Goal: Navigation & Orientation: Find specific page/section

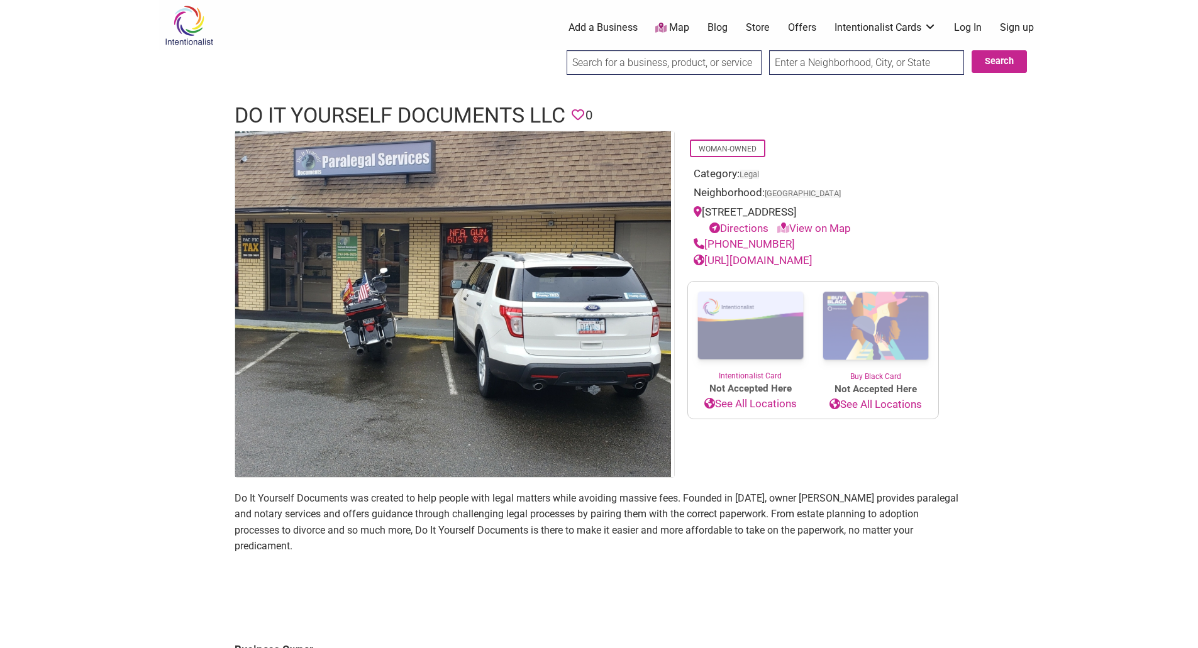
click at [103, 268] on body "× Menu 0 Add a Business Map Blog Store Offers Intentionalist Cards Buy Black Ca…" at bounding box center [599, 324] width 1198 height 648
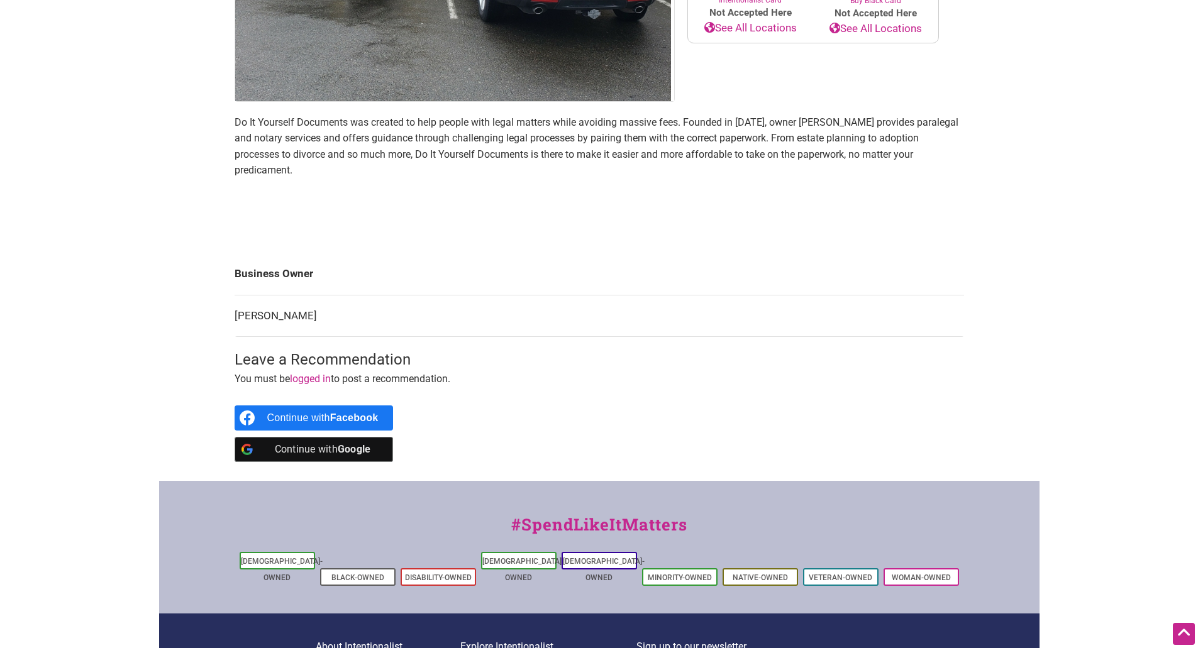
scroll to position [377, 0]
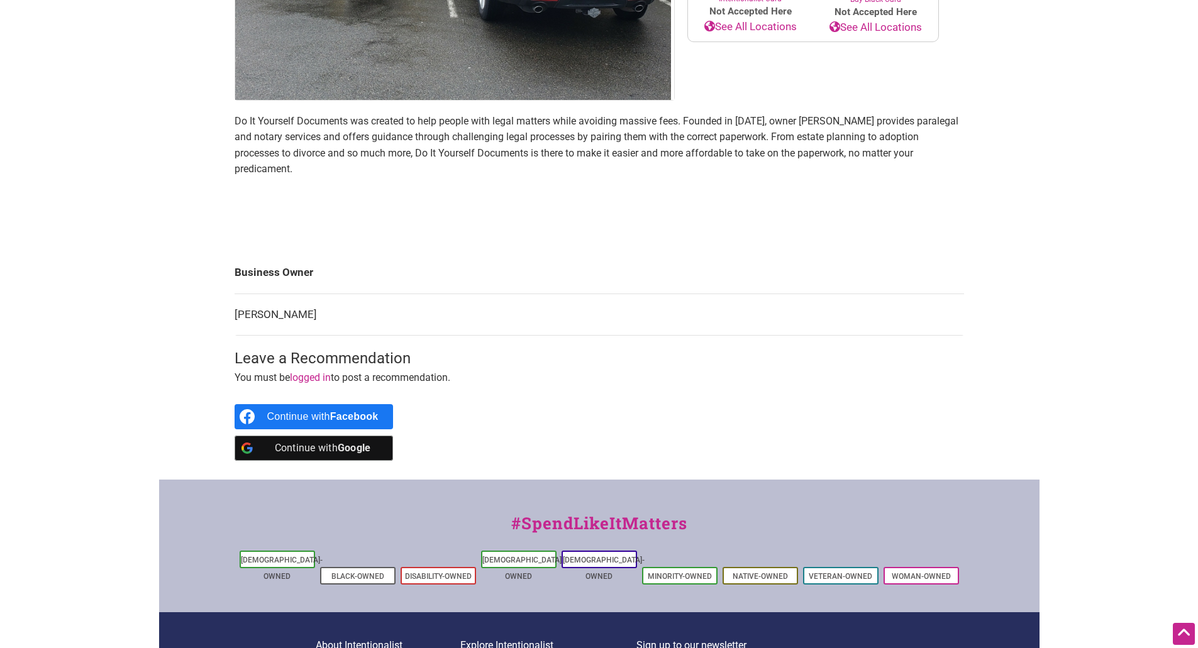
click at [280, 297] on td "[PERSON_NAME]" at bounding box center [598, 315] width 729 height 42
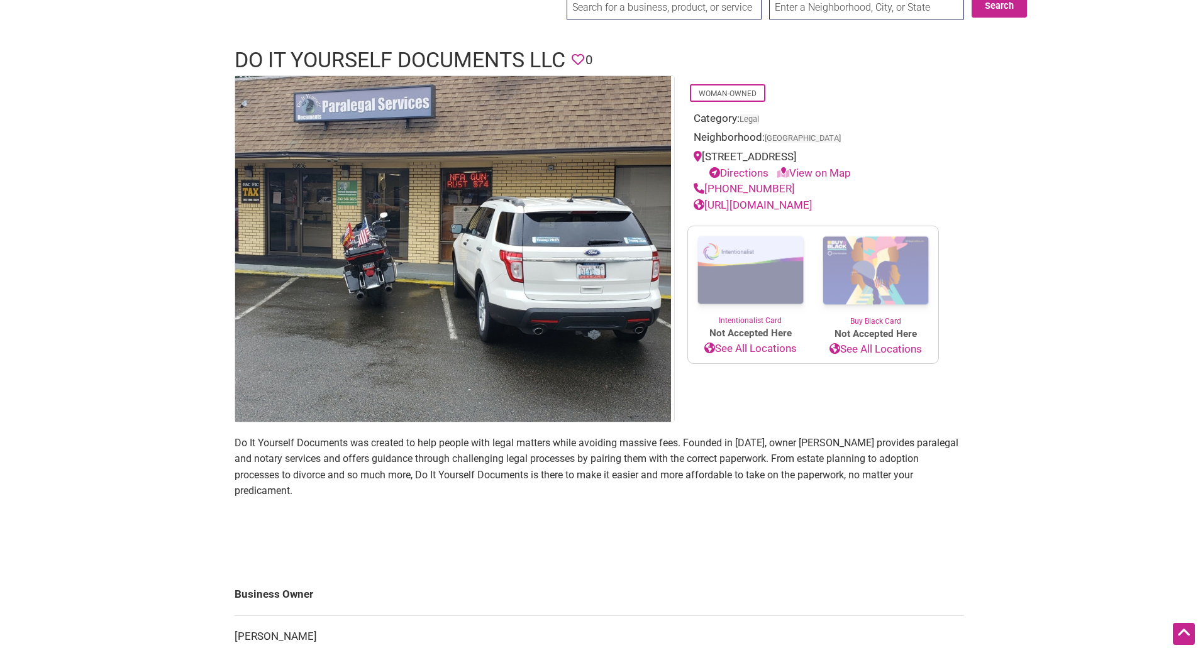
scroll to position [0, 0]
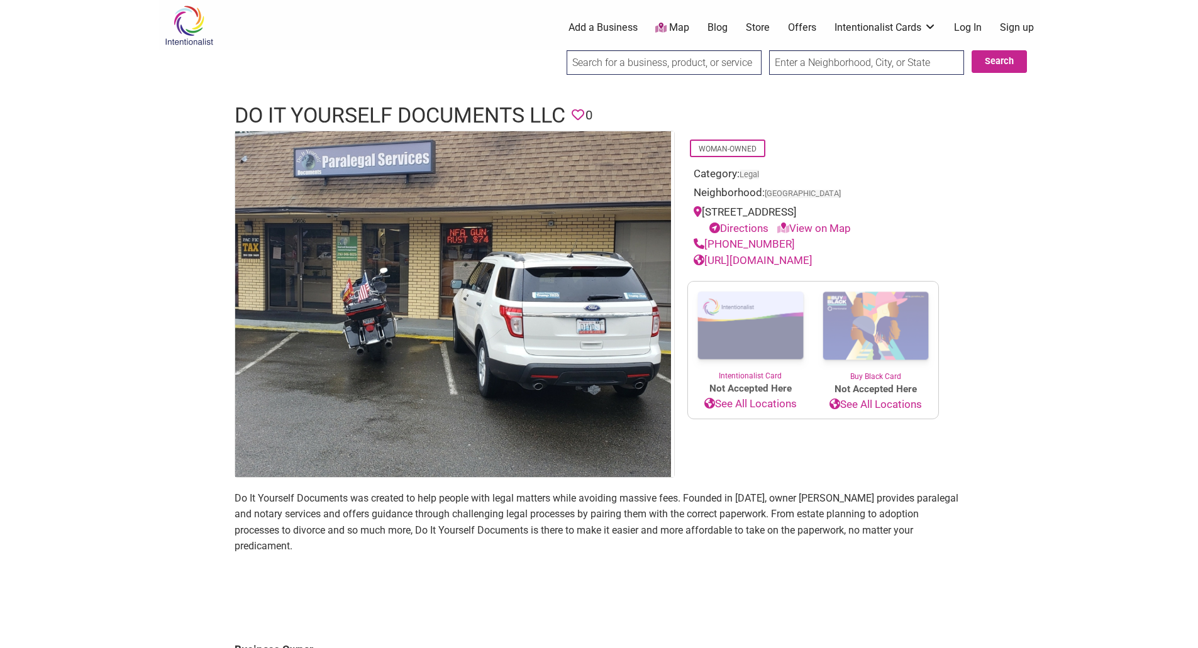
click at [940, 202] on div "Woman-Owned Category: Legal Neighborhood: Federal Way, WA 30806 PACIFIC HWY S, …" at bounding box center [813, 304] width 277 height 347
click at [798, 25] on link "Offers" at bounding box center [802, 28] width 28 height 14
click at [779, 267] on link "https://www.doityourselfdocuments.com/" at bounding box center [752, 260] width 119 height 13
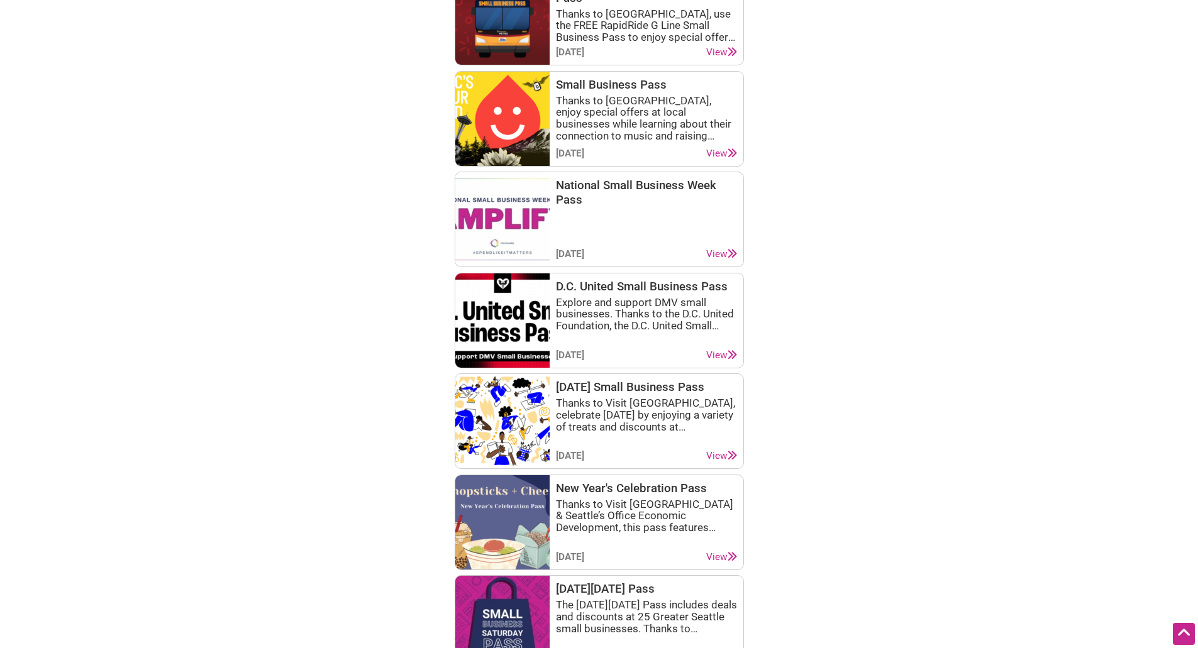
scroll to position [1186, 0]
